Goal: Transaction & Acquisition: Purchase product/service

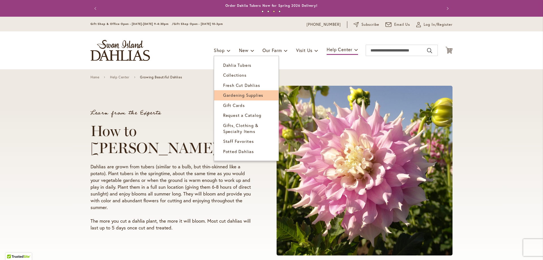
click at [237, 92] on link "Gardening Supplies" at bounding box center [246, 95] width 64 height 10
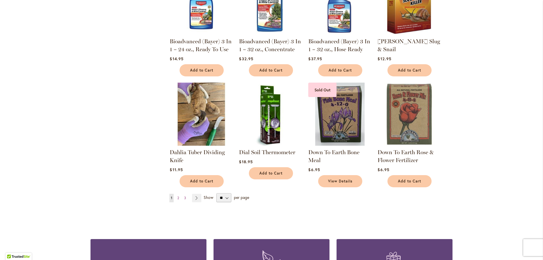
scroll to position [367, 0]
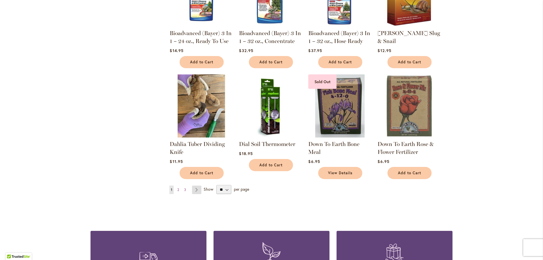
click at [193, 187] on link "Page Next" at bounding box center [196, 189] width 9 height 8
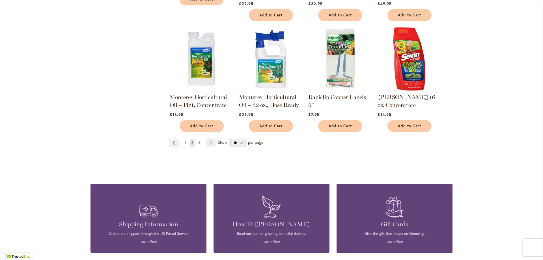
scroll to position [438, 0]
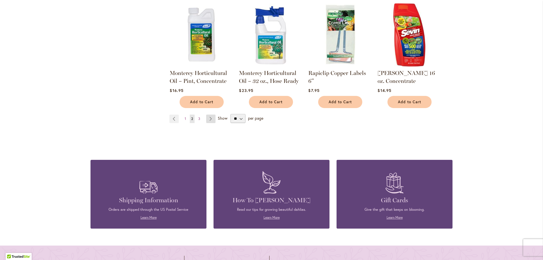
click at [209, 114] on link "Page Next" at bounding box center [210, 118] width 9 height 8
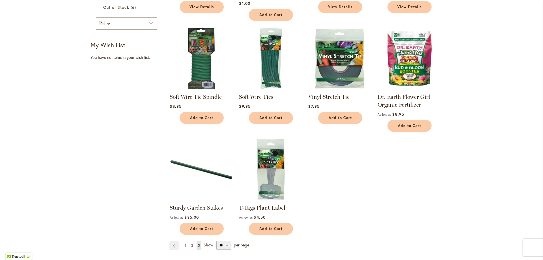
scroll to position [198, 0]
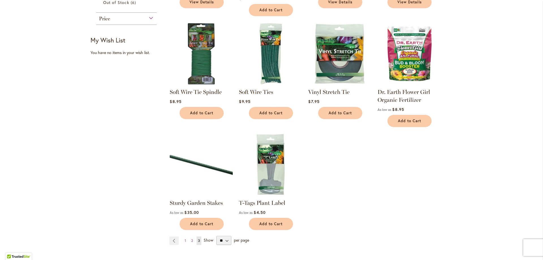
click at [183, 164] on img at bounding box center [201, 164] width 66 height 66
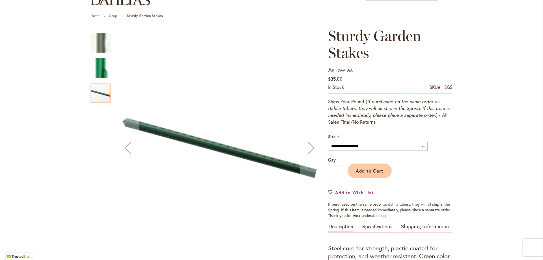
scroll to position [57, 0]
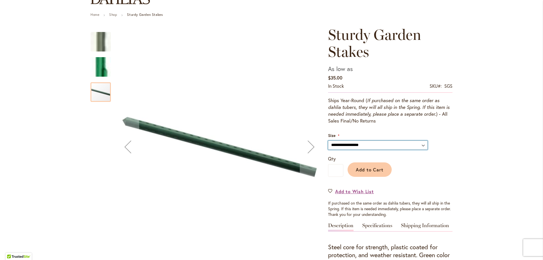
click at [419, 144] on select "**********" at bounding box center [377, 144] width 99 height 9
select select "****"
click at [328, 140] on select "**********" at bounding box center [377, 144] width 99 height 9
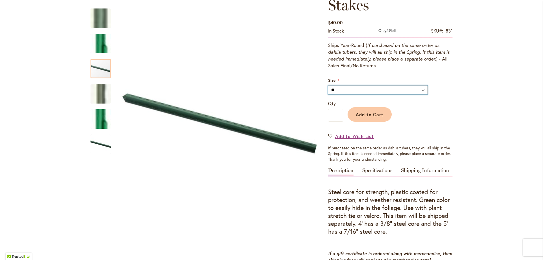
scroll to position [113, 0]
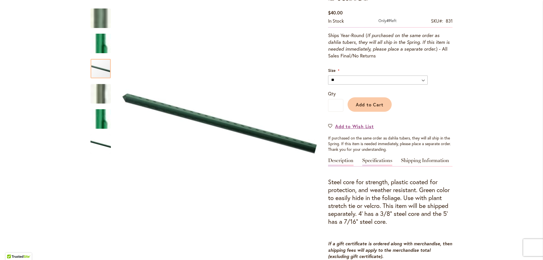
click at [380, 161] on link "Specifications" at bounding box center [377, 162] width 30 height 8
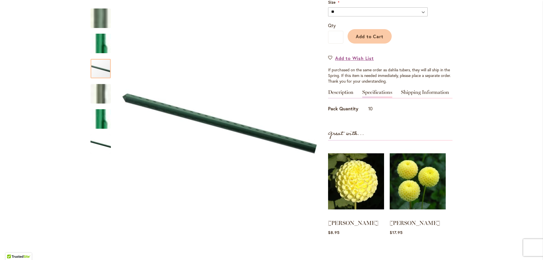
scroll to position [170, 0]
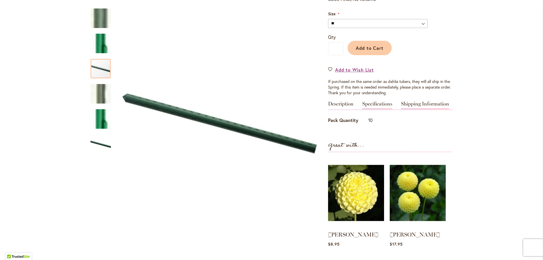
click at [417, 103] on link "Shipping Information" at bounding box center [425, 105] width 48 height 8
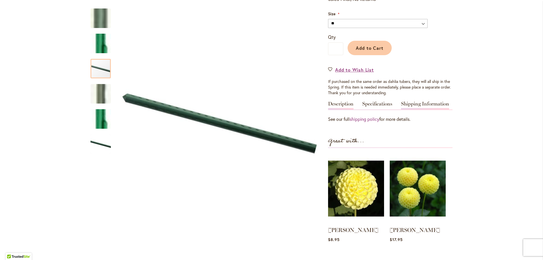
click at [333, 104] on link "Description" at bounding box center [340, 105] width 25 height 8
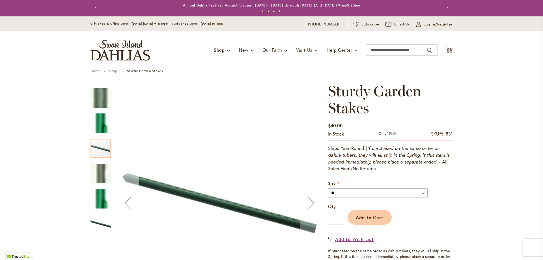
scroll to position [0, 0]
click at [96, 96] on img at bounding box center [100, 98] width 20 height 234
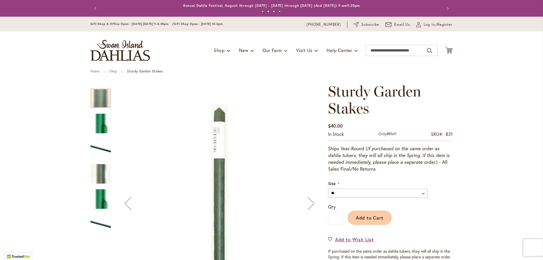
click at [95, 121] on img at bounding box center [100, 123] width 20 height 117
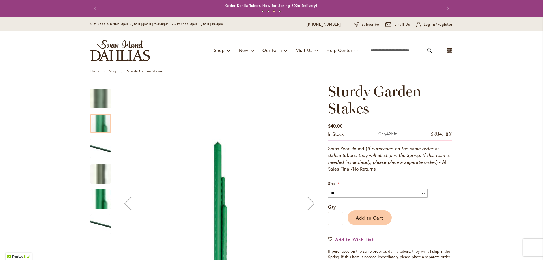
click at [310, 203] on div "Next" at bounding box center [311, 203] width 23 height 23
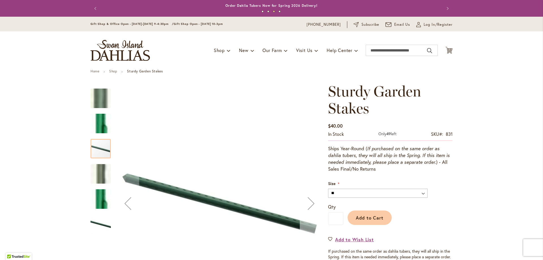
click at [310, 203] on div "Next" at bounding box center [311, 203] width 23 height 23
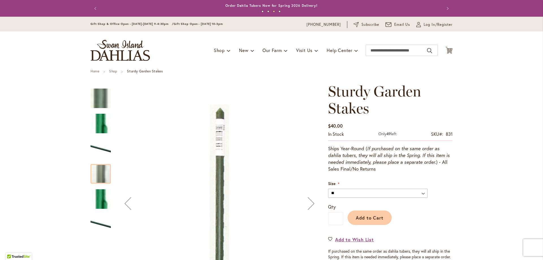
click at [310, 203] on div "Next" at bounding box center [311, 203] width 23 height 23
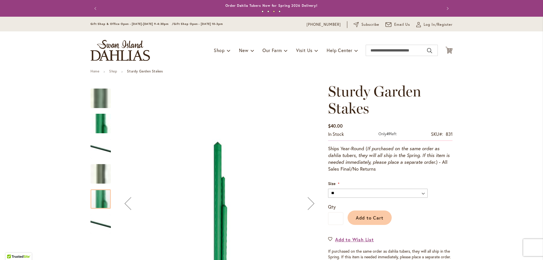
click at [310, 203] on div "Next" at bounding box center [311, 203] width 23 height 23
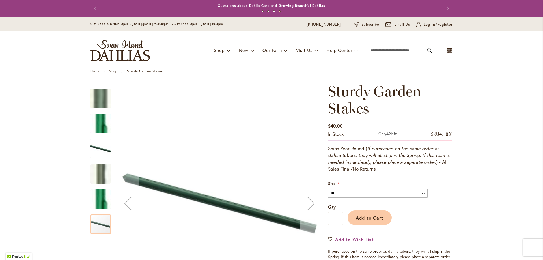
click at [310, 203] on div "Next" at bounding box center [311, 203] width 23 height 23
